Goal: Navigation & Orientation: Find specific page/section

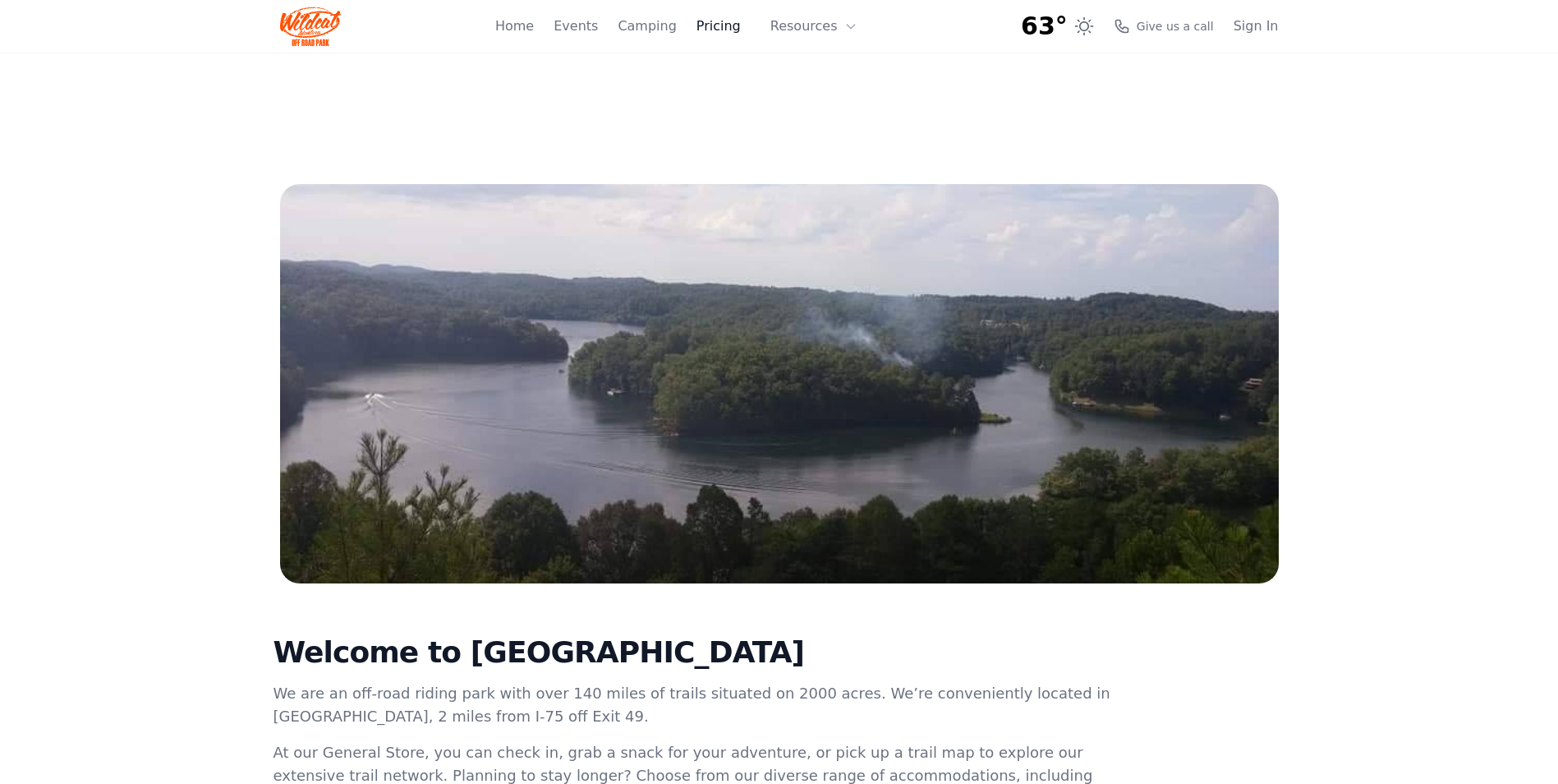
drag, startPoint x: 0, startPoint y: 0, endPoint x: 708, endPoint y: 21, distance: 708.3
click at [708, 21] on link "Pricing" at bounding box center [719, 27] width 44 height 20
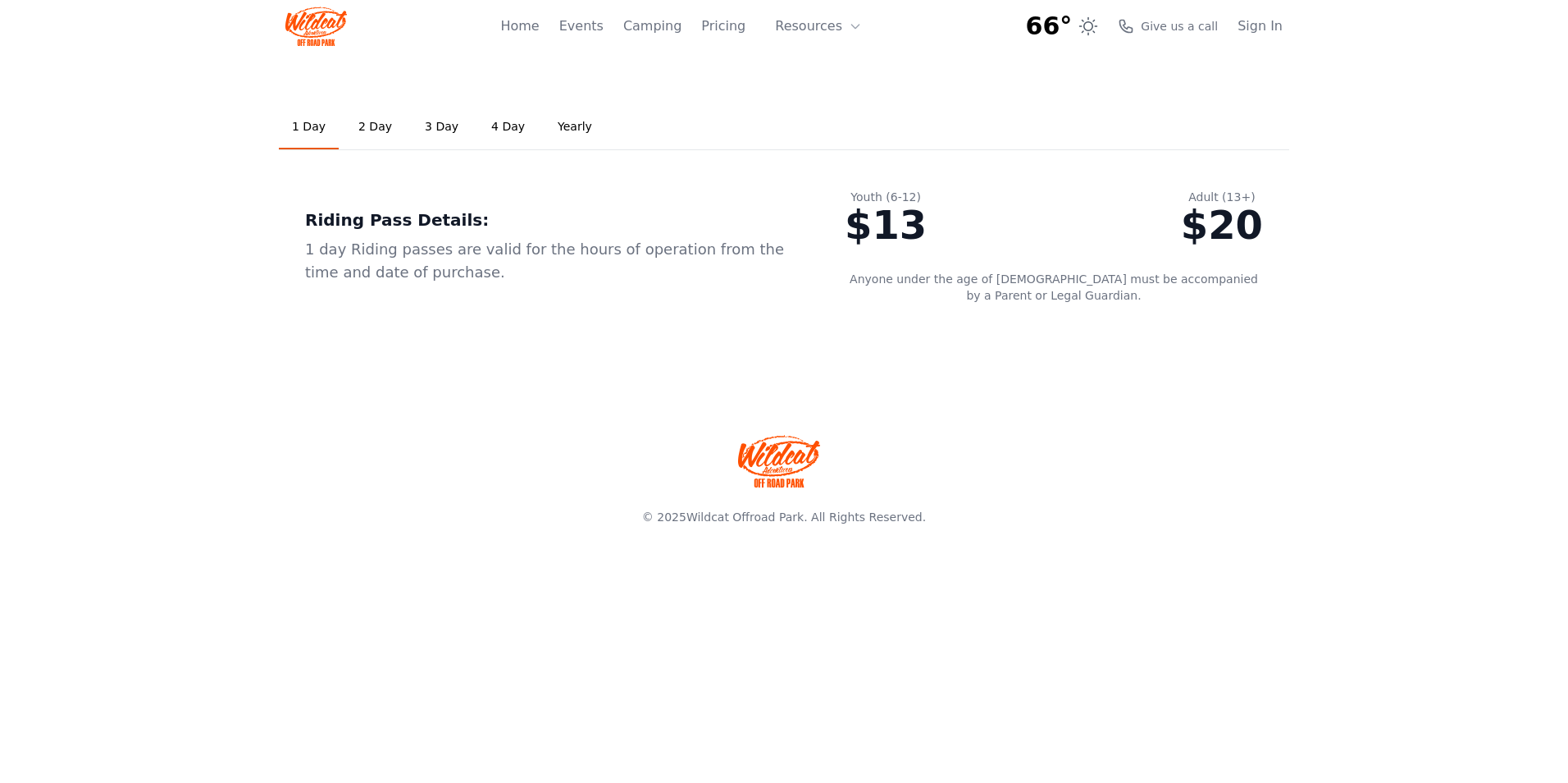
click at [562, 126] on link "Yearly" at bounding box center [575, 127] width 61 height 44
click at [734, 29] on link "Pricing" at bounding box center [723, 27] width 44 height 20
click at [760, 26] on div "Home Events Camping Pricing Resources About FAQ" at bounding box center [723, 26] width 371 height 53
click at [844, 28] on button "Resources" at bounding box center [818, 26] width 106 height 33
click at [679, 28] on link "Camping" at bounding box center [652, 27] width 59 height 20
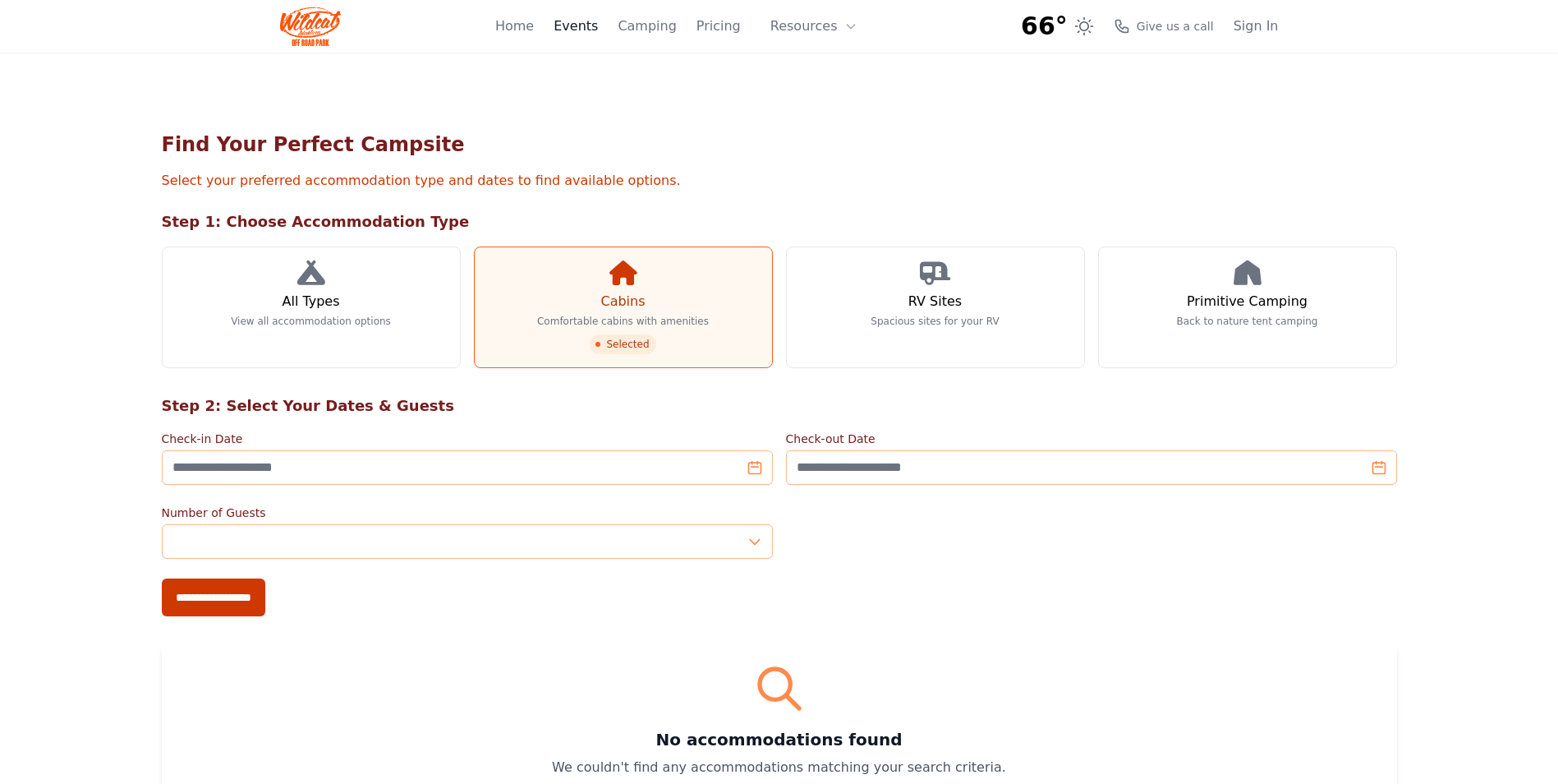
click at [593, 28] on link "Events" at bounding box center [575, 27] width 44 height 20
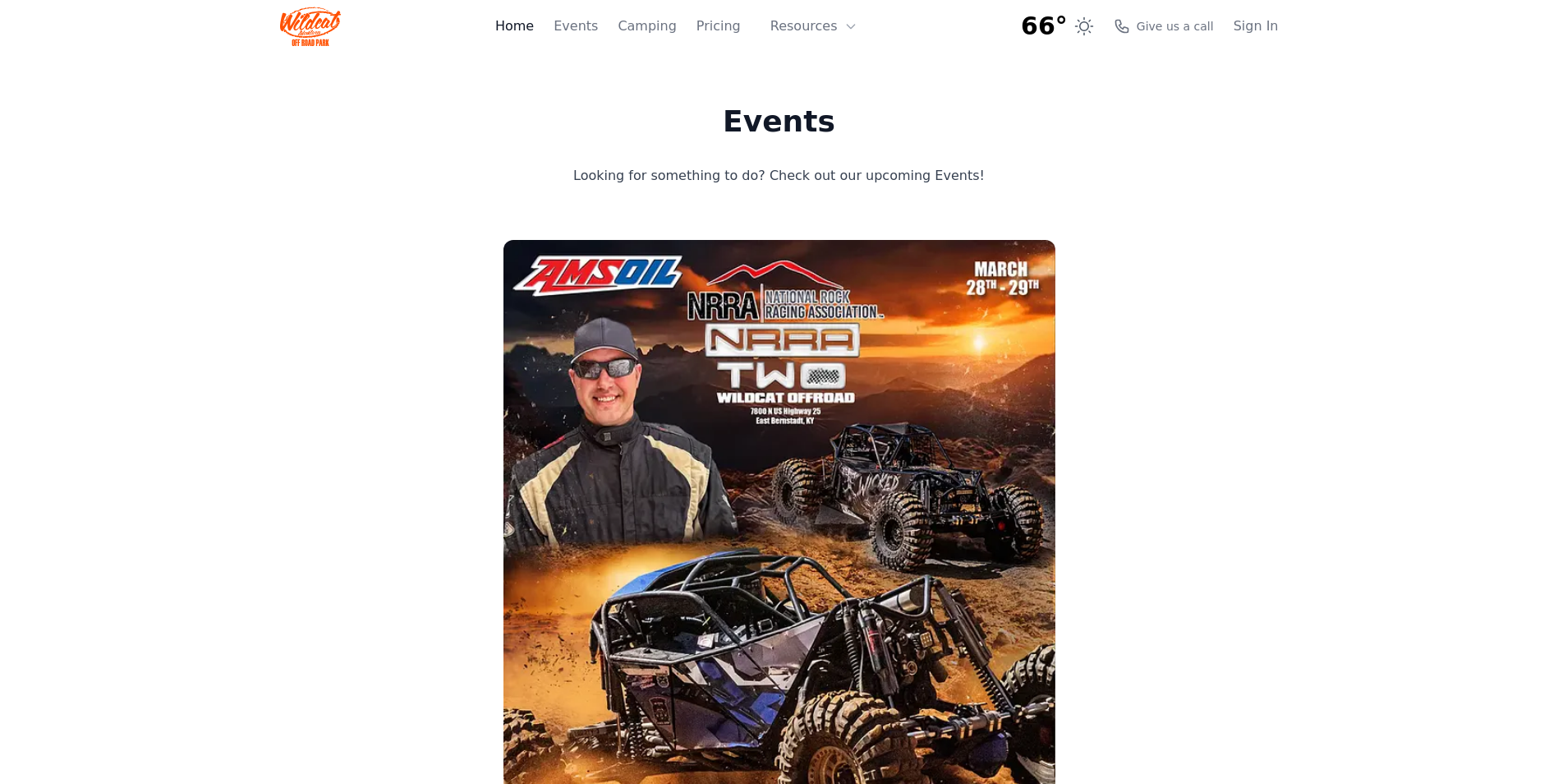
click at [534, 22] on link "Home" at bounding box center [514, 27] width 39 height 20
